Goal: Task Accomplishment & Management: Use online tool/utility

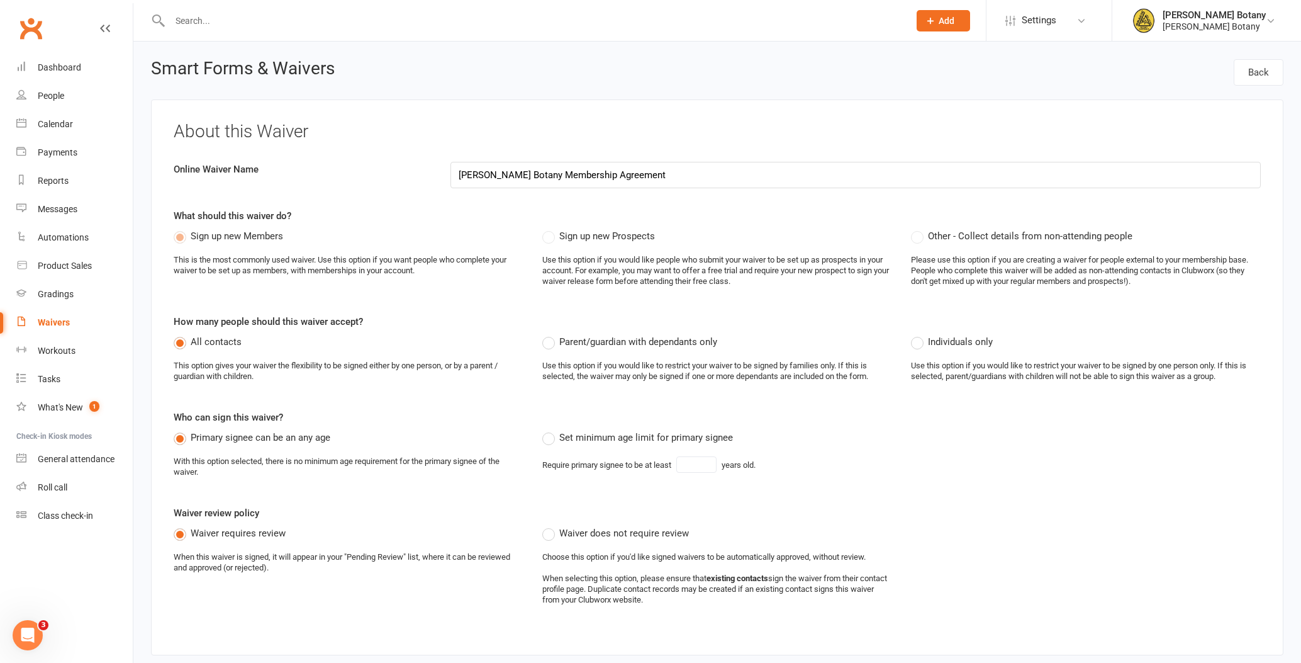
scroll to position [261, 0]
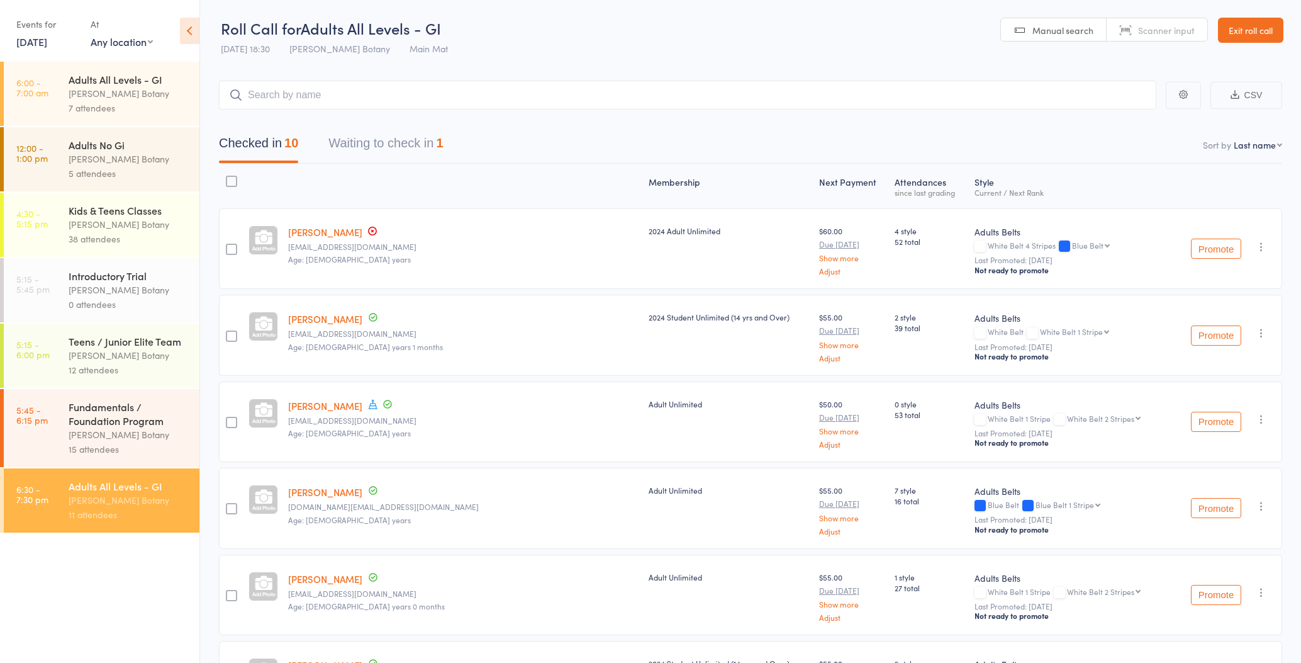
click at [1248, 33] on link "Exit roll call" at bounding box center [1250, 30] width 65 height 25
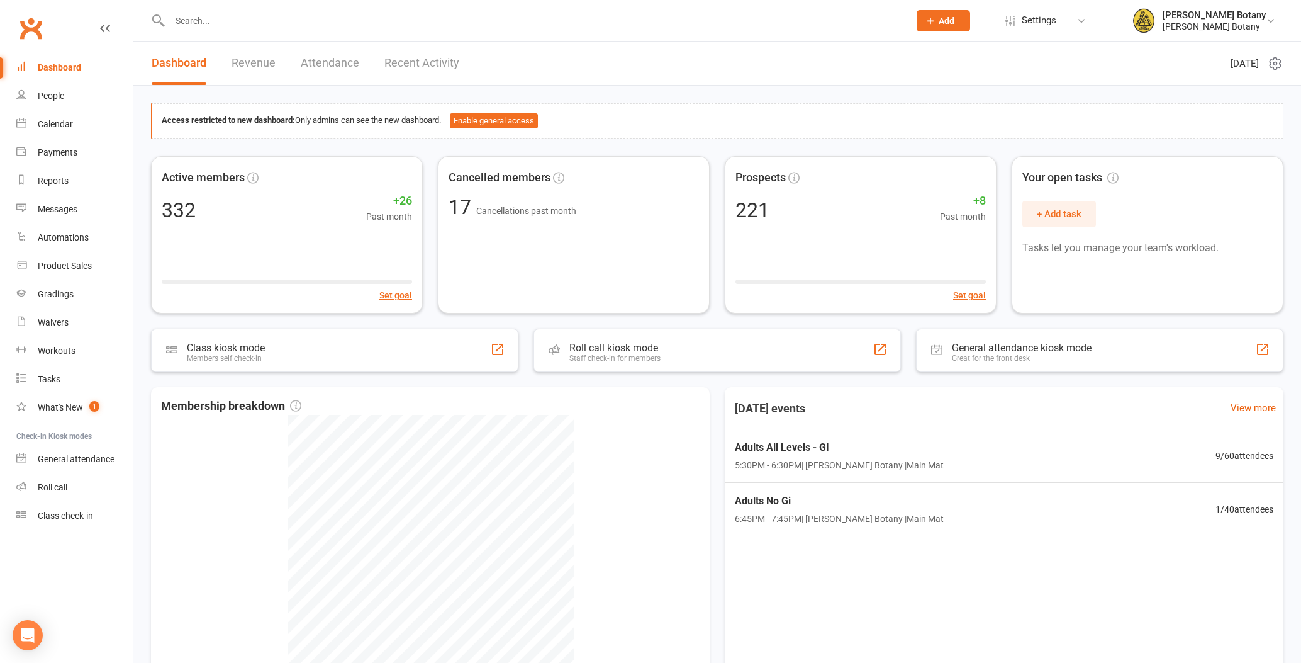
click at [225, 20] on input "text" at bounding box center [533, 21] width 734 height 18
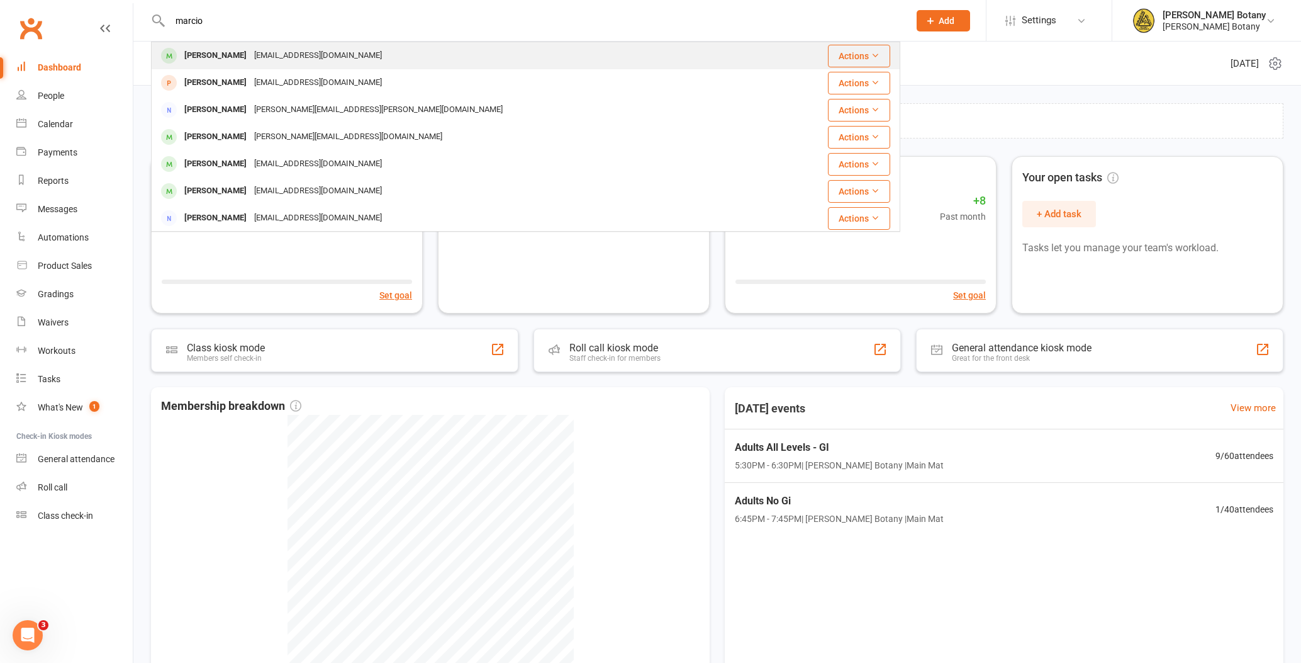
scroll to position [1, 0]
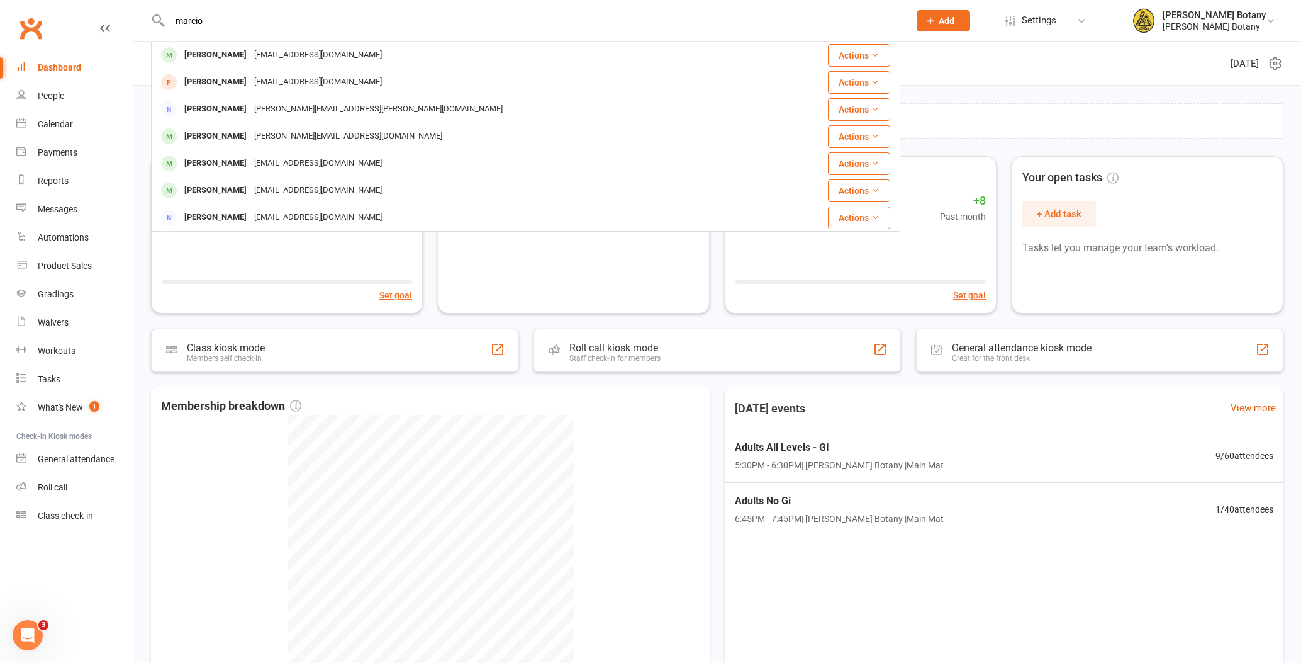
type input "marcio"
click at [965, 104] on div "Access restricted to new dashboard: Only admins can see the new dashboard. Enab…" at bounding box center [717, 120] width 1133 height 35
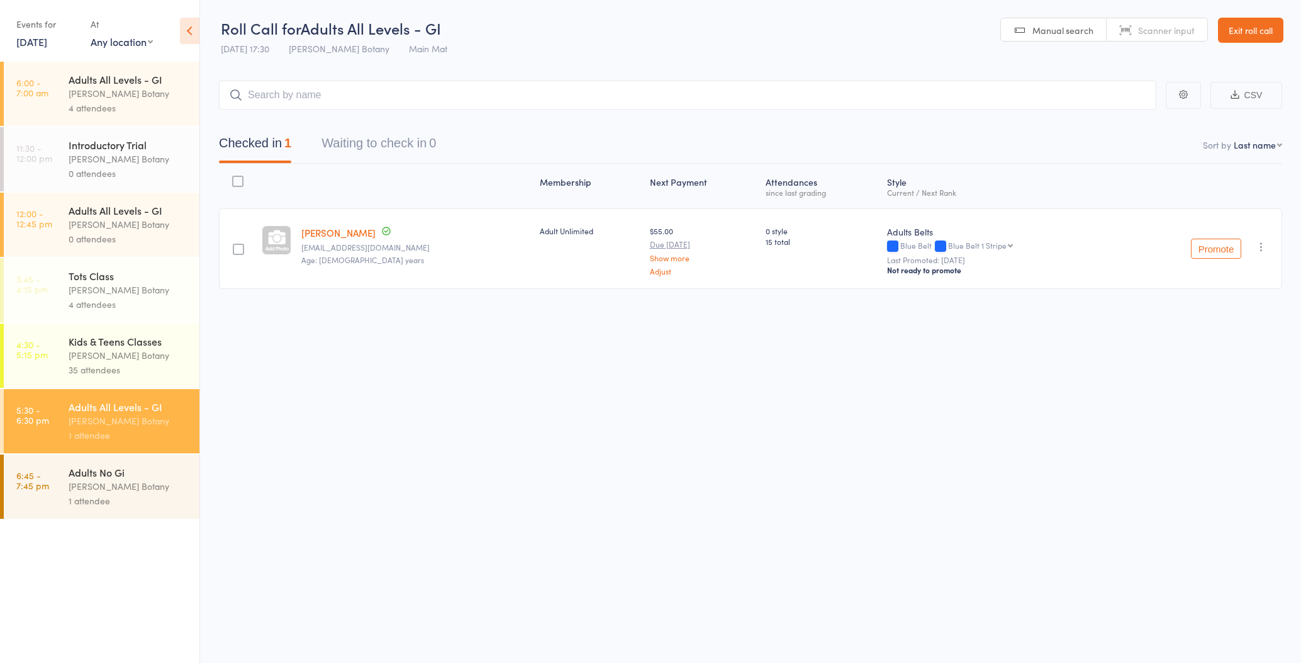
scroll to position [1, 0]
click at [1043, 74] on main "CSV Checked in 1 Waiting to check in 0 Sort by Last name First name Last name B…" at bounding box center [750, 202] width 1101 height 283
click at [1259, 28] on link "Exit roll call" at bounding box center [1250, 29] width 65 height 25
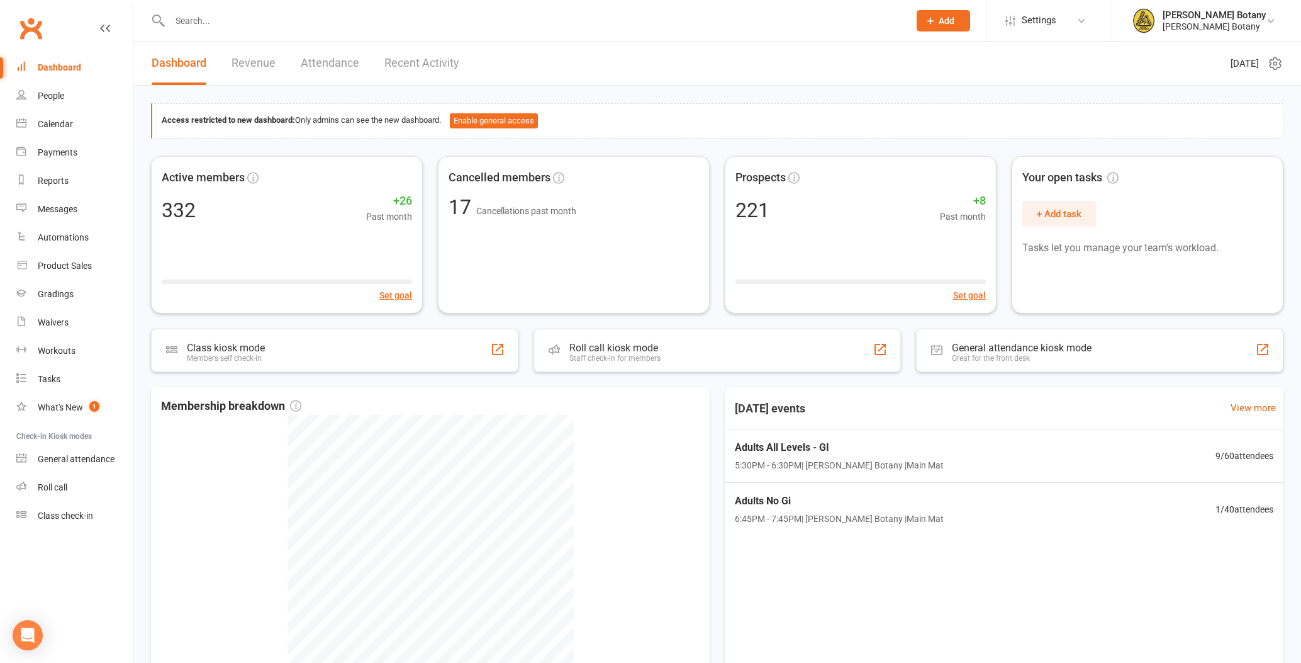
click at [237, 23] on input "text" at bounding box center [533, 21] width 734 height 18
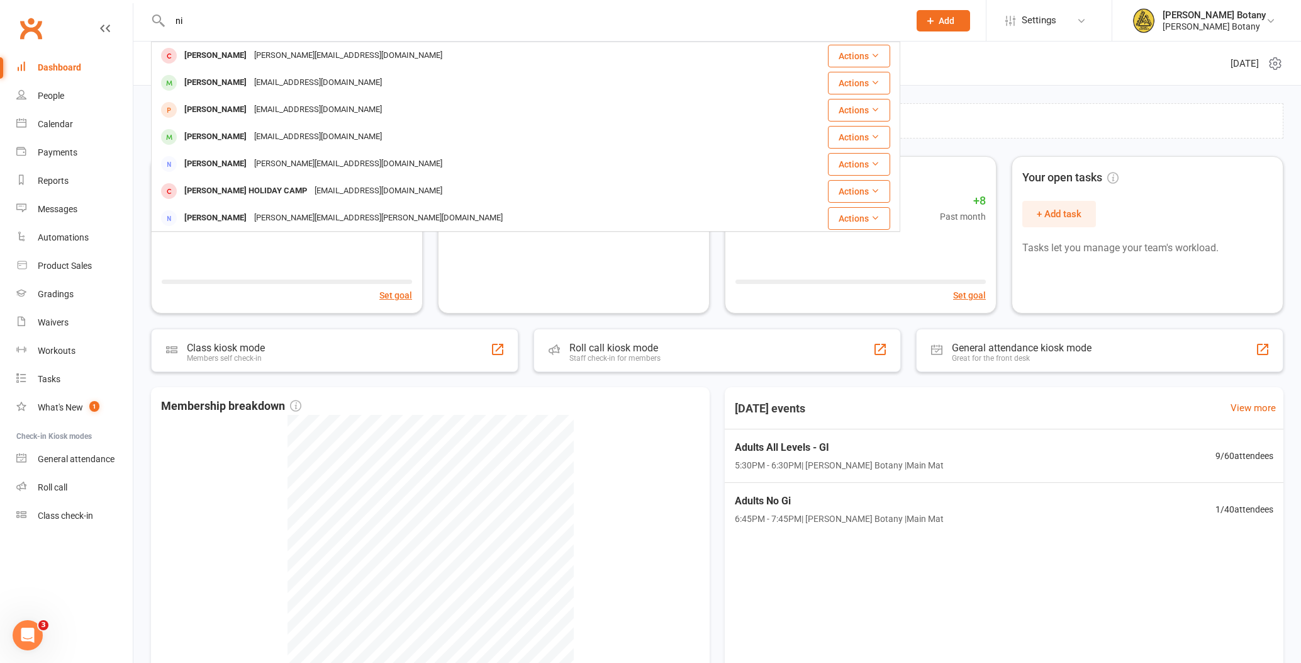
type input "n"
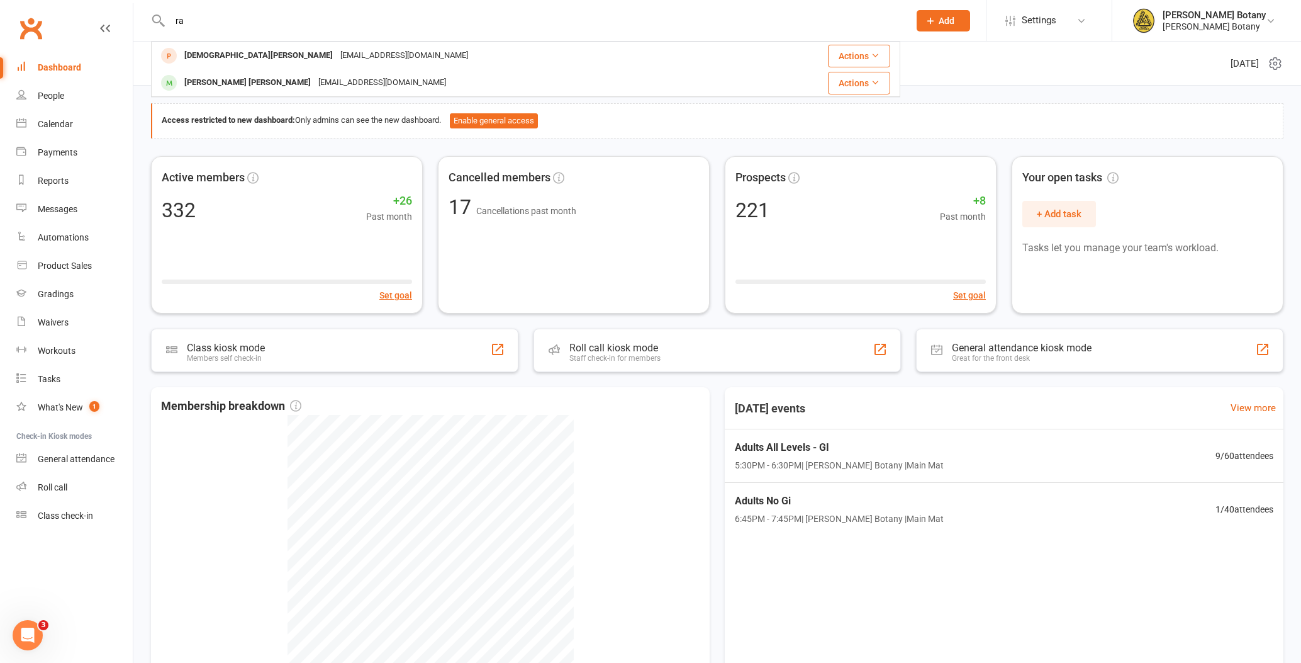
type input "r"
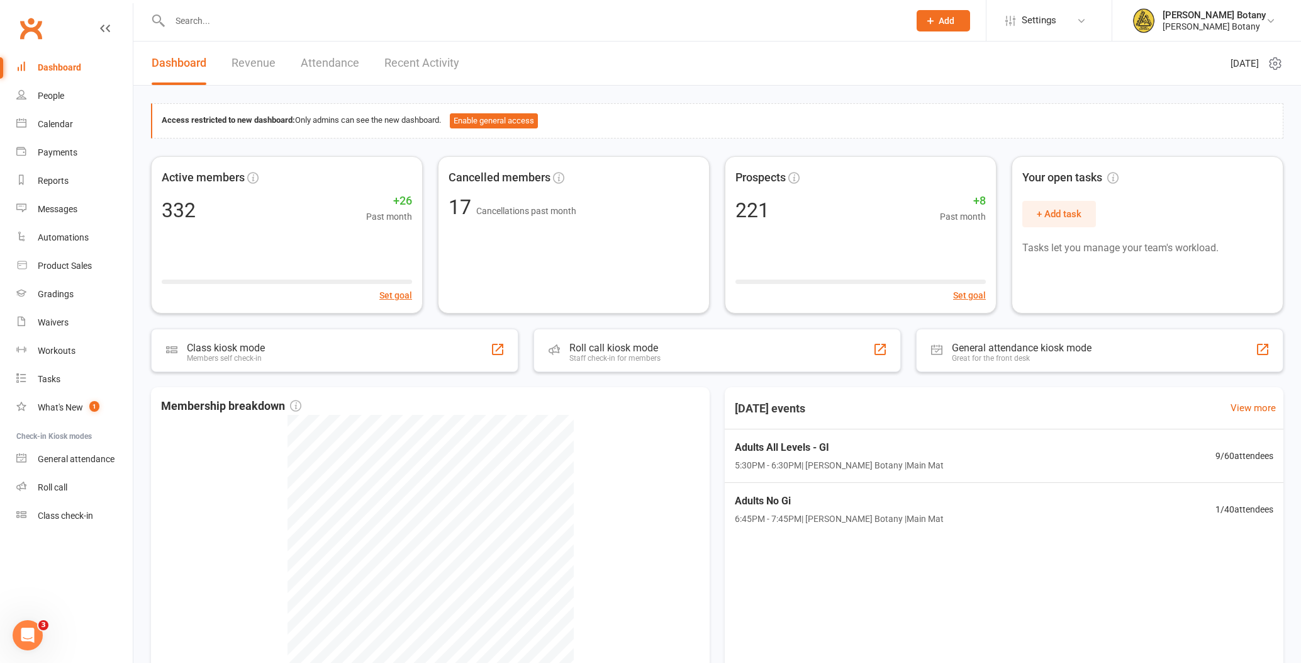
type input ","
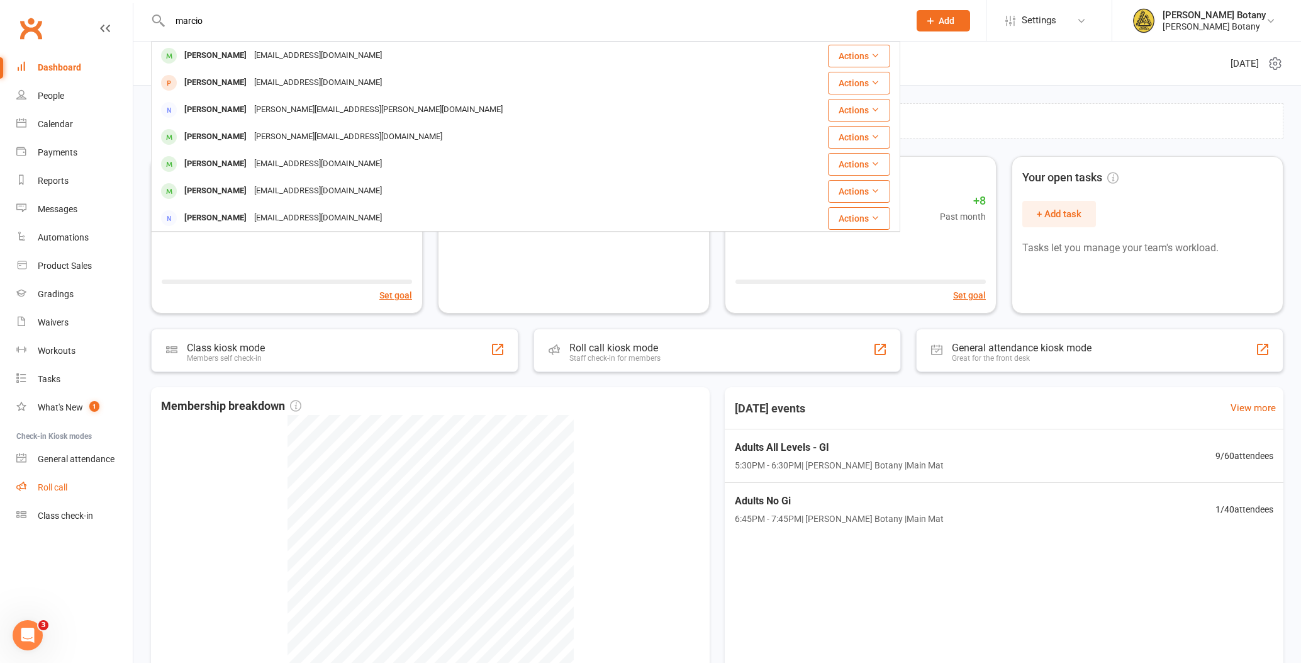
type input "marcio"
click at [47, 491] on div "Roll call" at bounding box center [53, 487] width 30 height 10
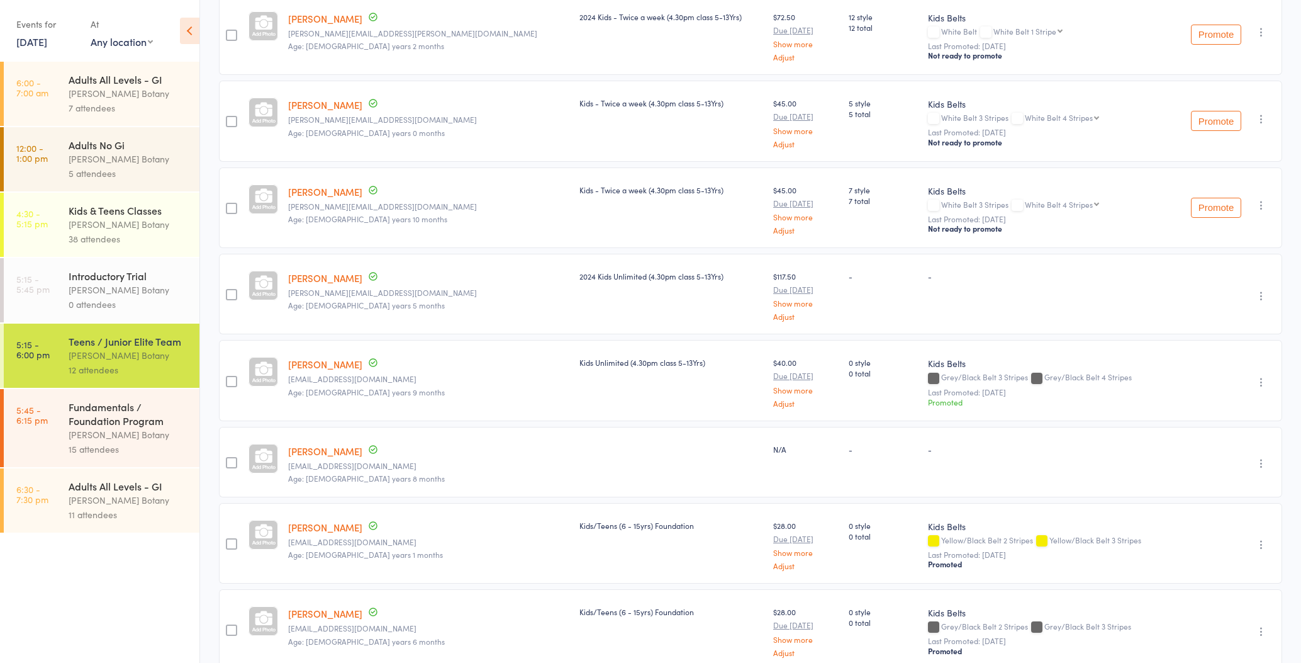
click at [104, 450] on div "15 attendees" at bounding box center [129, 449] width 120 height 14
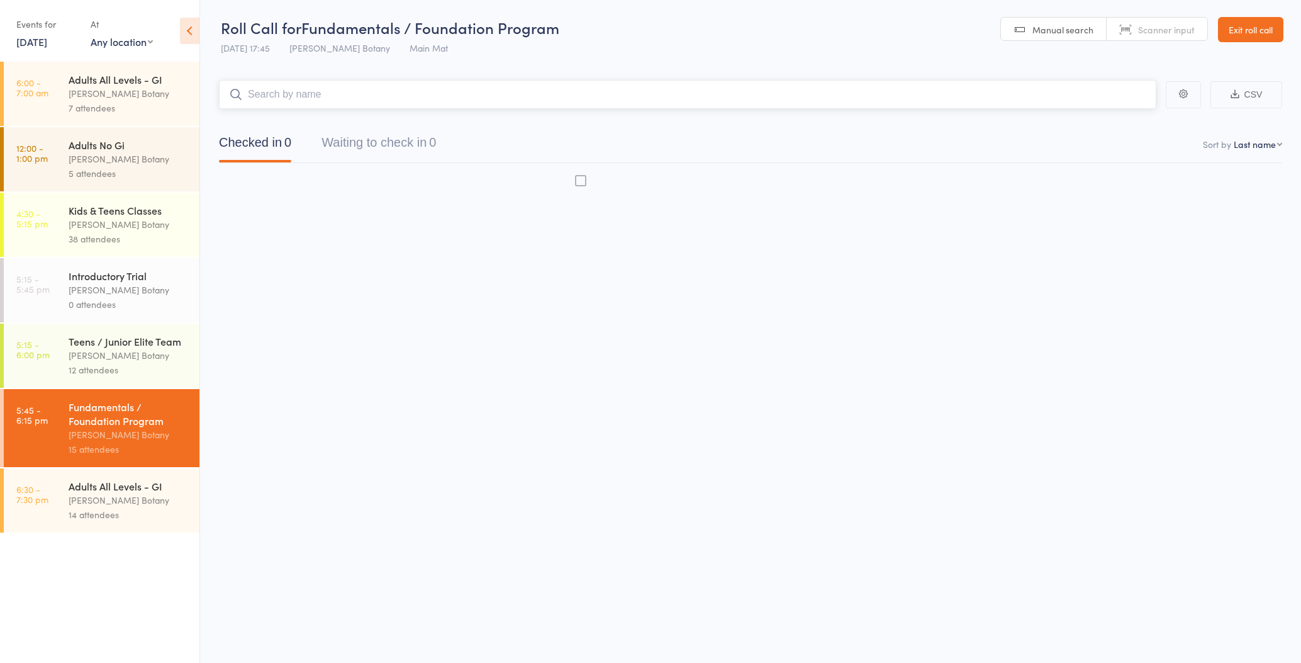
scroll to position [1, 0]
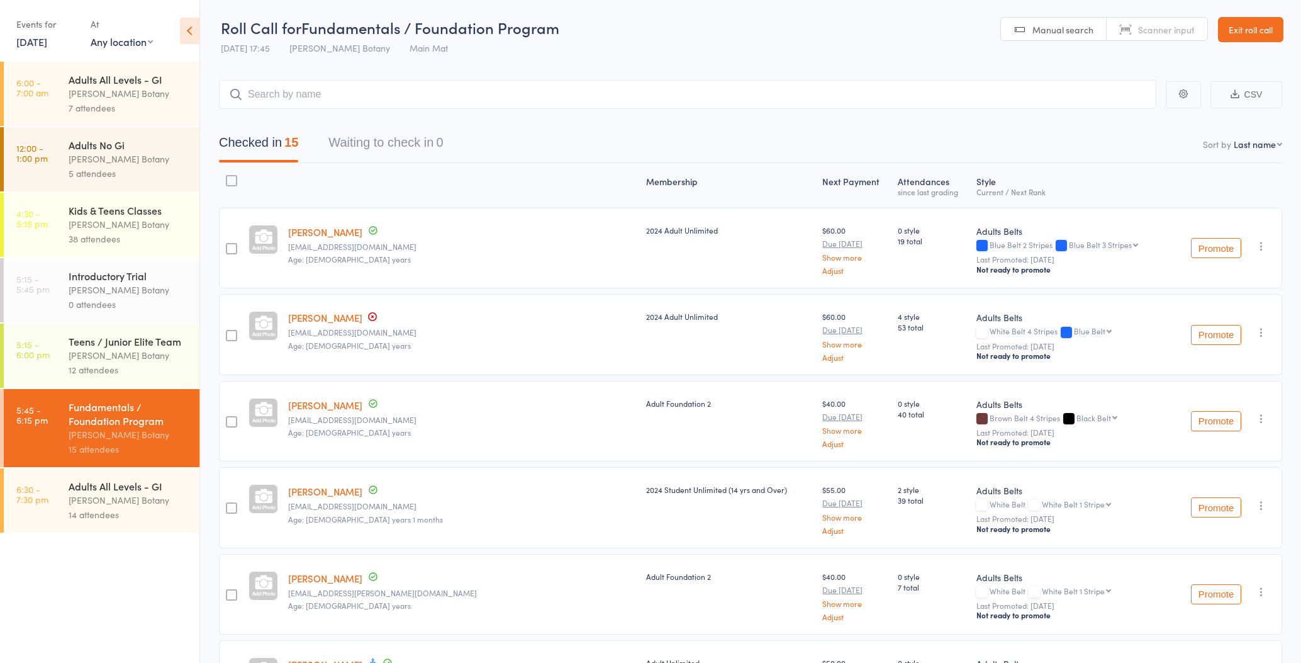
click at [34, 45] on link "[DATE]" at bounding box center [31, 42] width 31 height 14
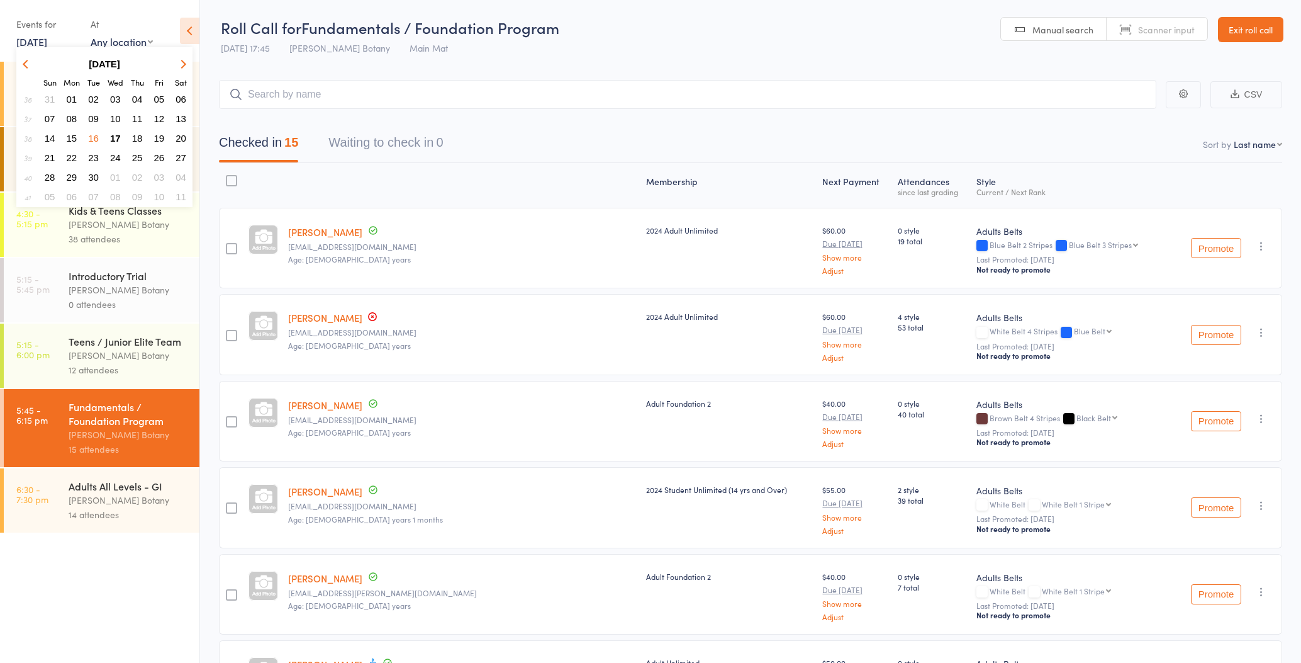
click at [115, 140] on span "17" at bounding box center [115, 138] width 11 height 11
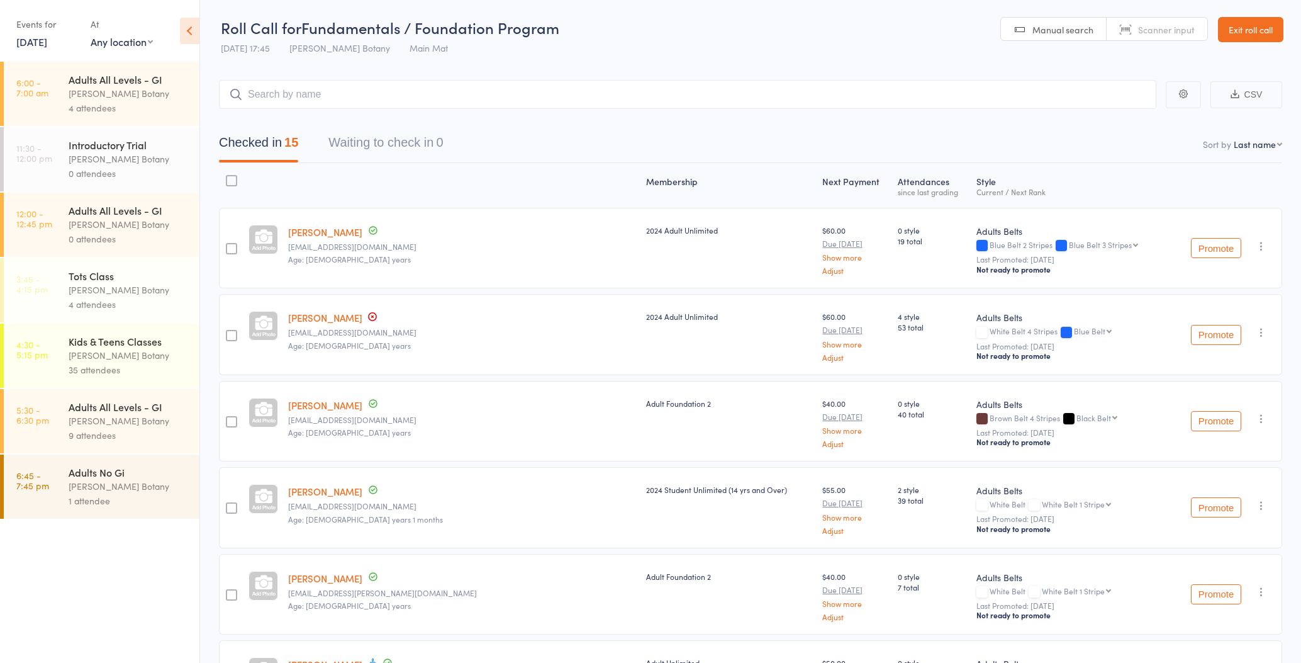
click at [109, 435] on div "9 attendees" at bounding box center [129, 435] width 120 height 14
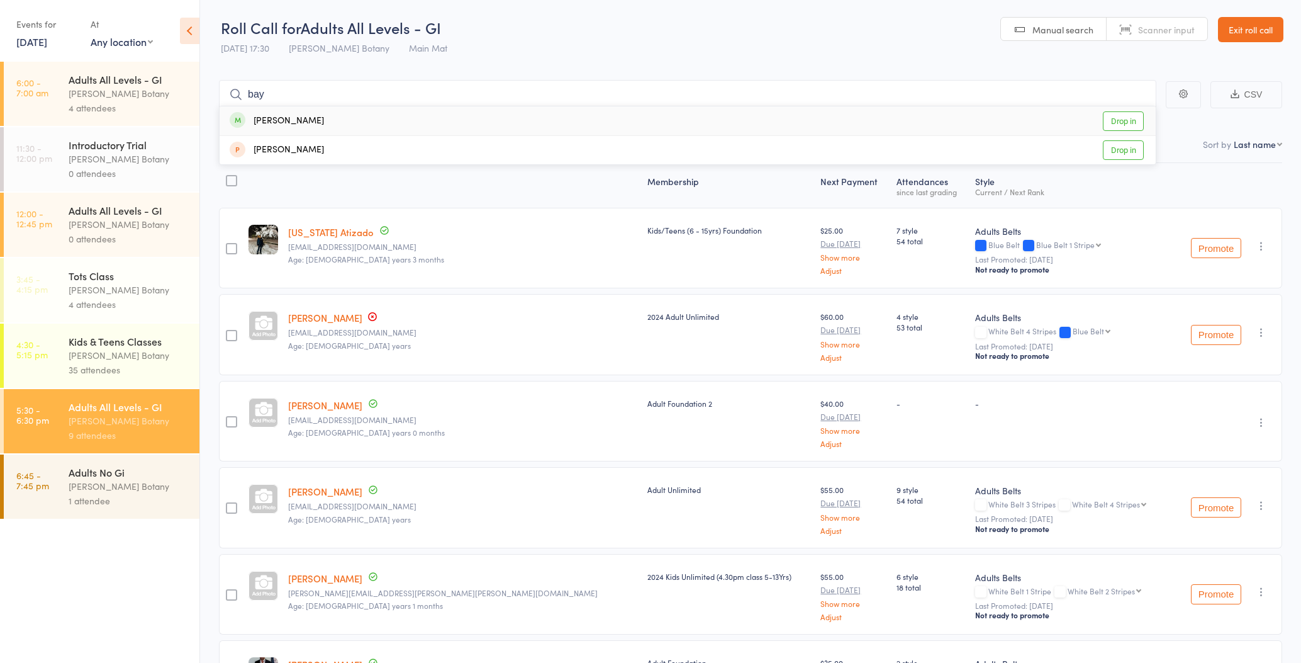
type input "bay"
click at [324, 121] on div "[PERSON_NAME] Drop in" at bounding box center [688, 120] width 936 height 29
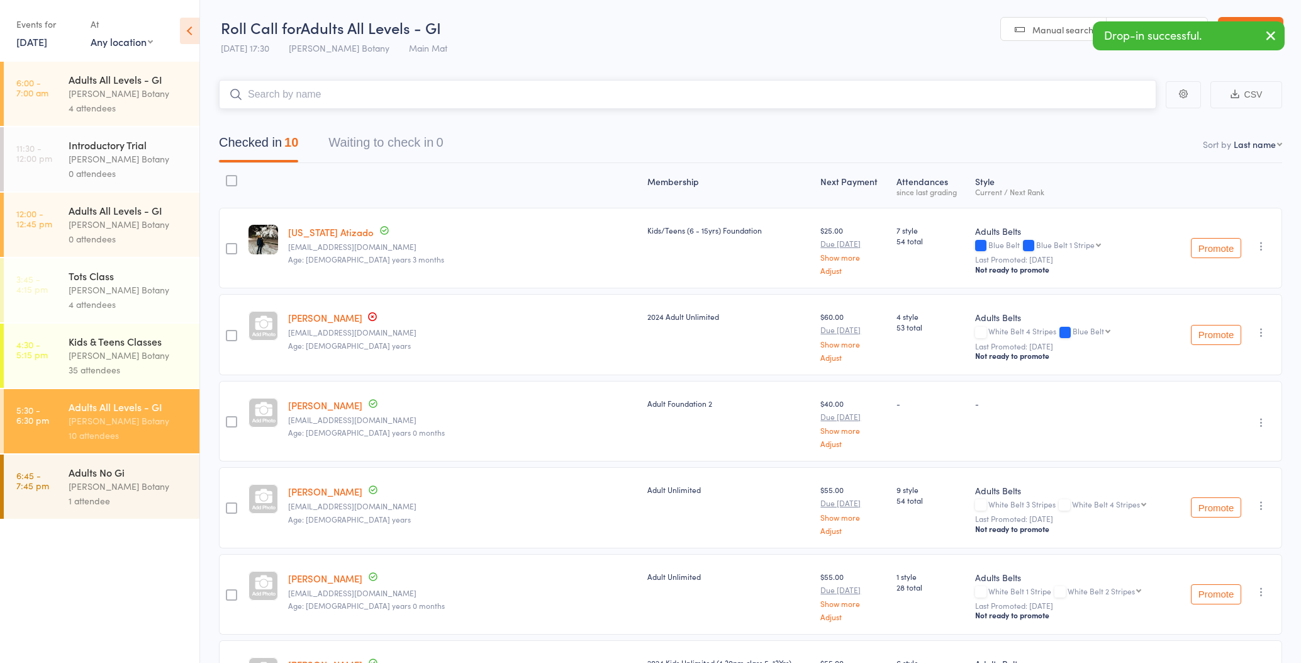
click at [324, 93] on input "search" at bounding box center [688, 94] width 938 height 29
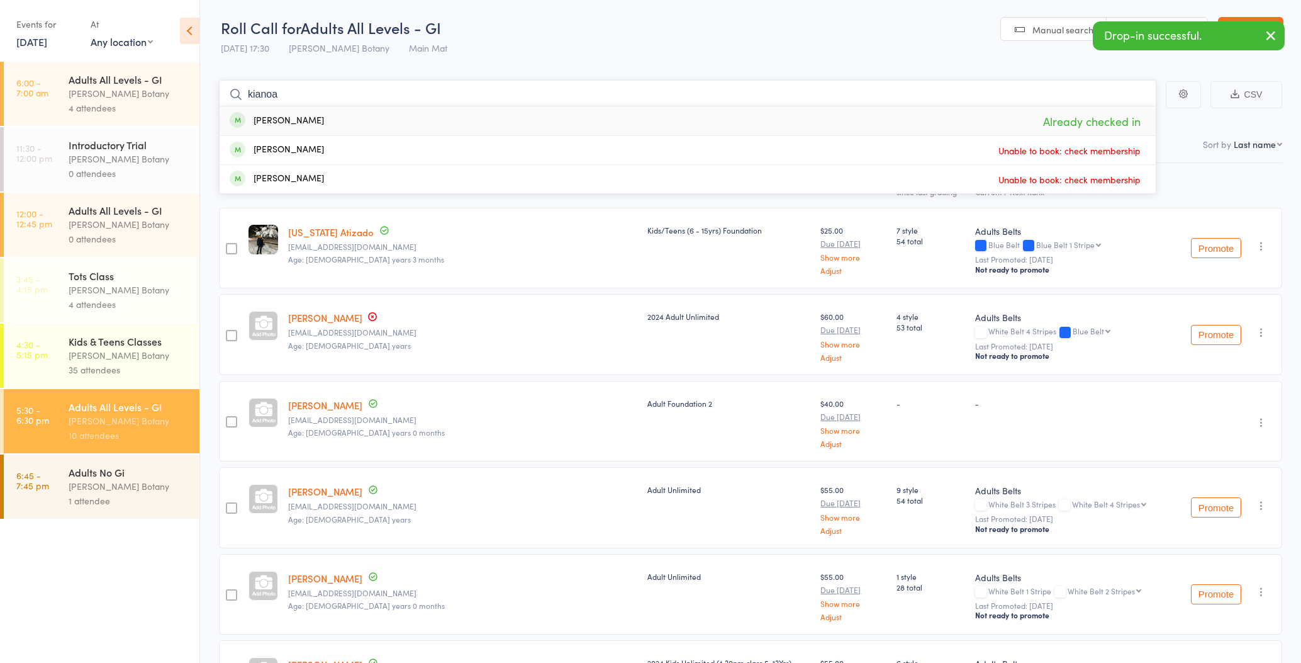
type input "kianoa"
click at [309, 114] on div "[PERSON_NAME]" at bounding box center [277, 121] width 94 height 14
